Goal: Task Accomplishment & Management: Complete application form

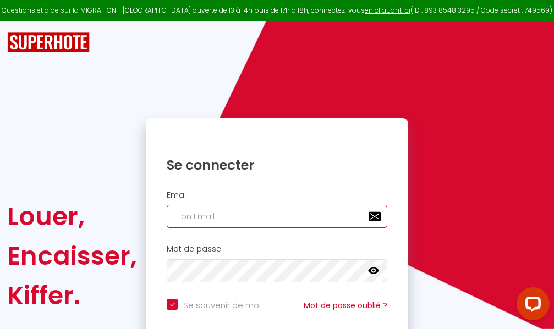
click at [265, 219] on input "email" at bounding box center [277, 216] width 221 height 23
type input "m"
checkbox input "true"
type input "ma"
checkbox input "true"
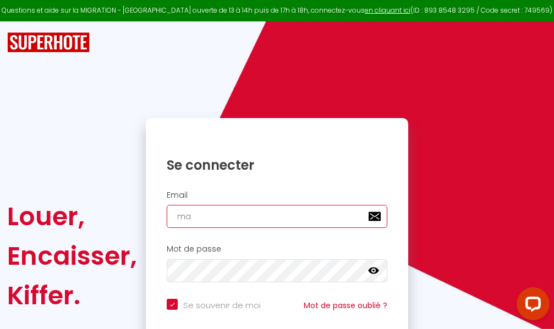
type input "mar"
checkbox input "true"
type input "marc"
checkbox input "true"
type input "marcd"
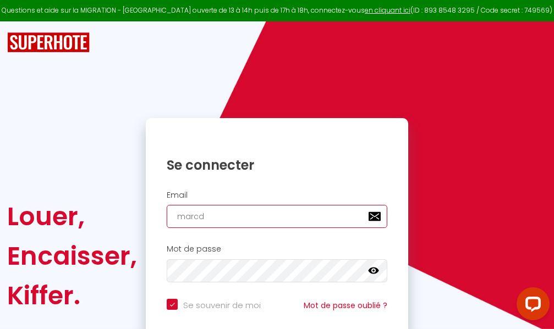
checkbox input "true"
type input "marcdp"
checkbox input "true"
type input "marcdpo"
checkbox input "true"
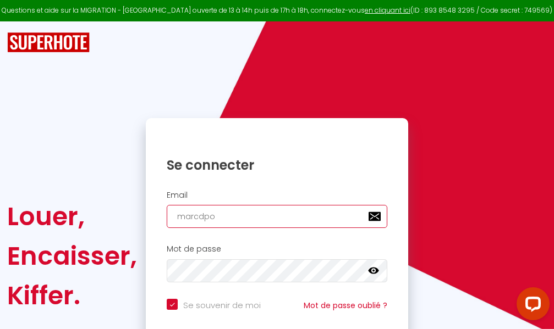
type input "marcdpoz"
checkbox input "true"
type input "marcdpoz."
checkbox input "true"
type input "marcdpoz.l"
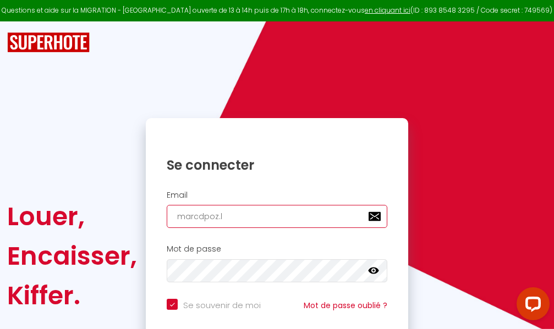
checkbox input "true"
type input "marcdpoz.lo"
checkbox input "true"
type input "marcdpoz.loc"
checkbox input "true"
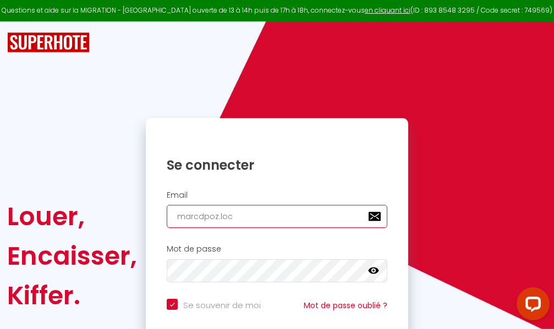
type input "marcdpoz.loca"
checkbox input "true"
type input "marcdpoz.locat"
checkbox input "true"
type input "marcdpoz.locati"
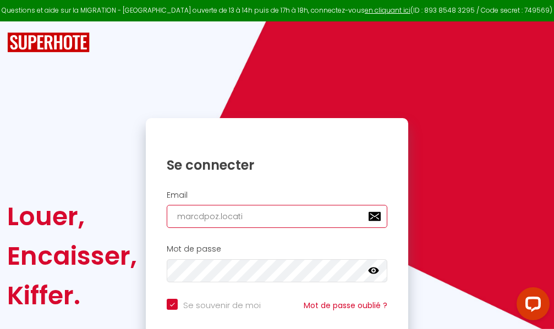
checkbox input "true"
type input "marcdpoz.locatio"
checkbox input "true"
type input "marcdpoz.location"
checkbox input "true"
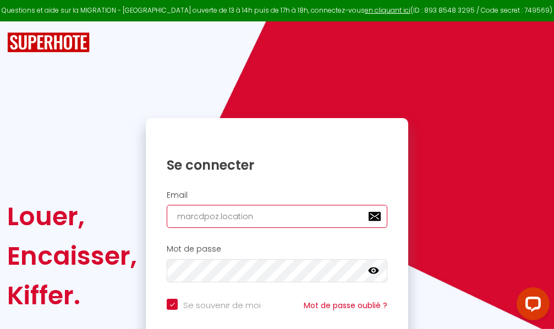
type input "marcdpoz.location@"
checkbox input "true"
type input "marcdpoz.location@g"
checkbox input "true"
type input "marcdpoz.location@gm"
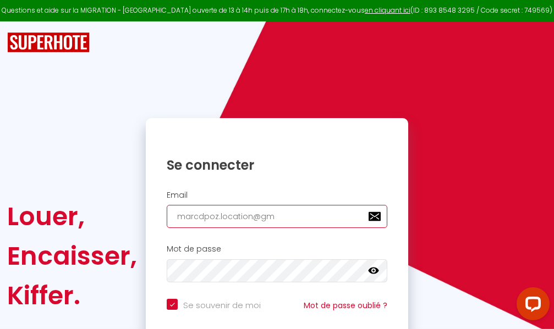
checkbox input "true"
type input "marcdpoz.location@gma"
checkbox input "true"
type input "marcdpoz.location@gmai"
checkbox input "true"
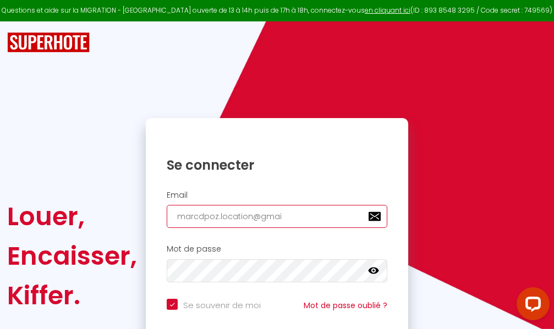
type input "[EMAIL_ADDRESS]"
checkbox input "true"
type input "[EMAIL_ADDRESS]."
checkbox input "true"
type input "marcdpoz.location@gmail.c"
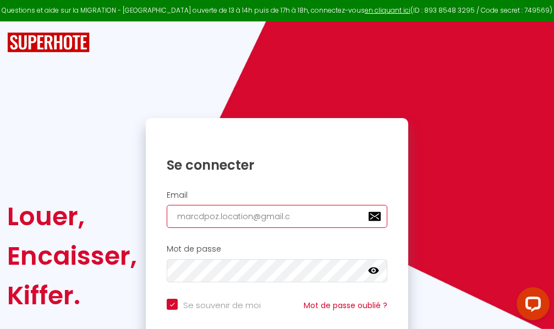
checkbox input "true"
type input "[EMAIL_ADDRESS][DOMAIN_NAME]"
checkbox input "true"
type input "[EMAIL_ADDRESS][DOMAIN_NAME]"
checkbox input "true"
